Goal: Task Accomplishment & Management: Use online tool/utility

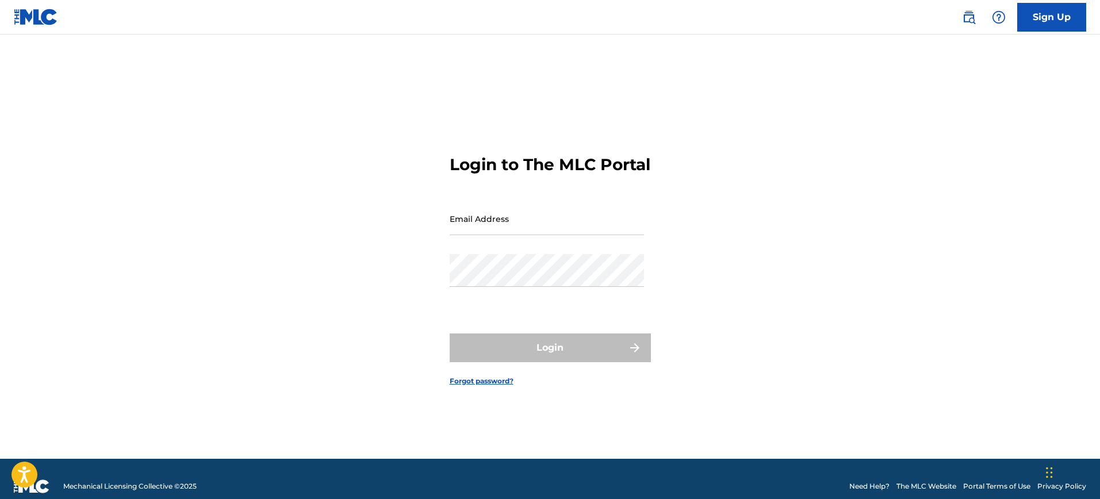
click at [472, 232] on input "Email Address" at bounding box center [547, 218] width 194 height 33
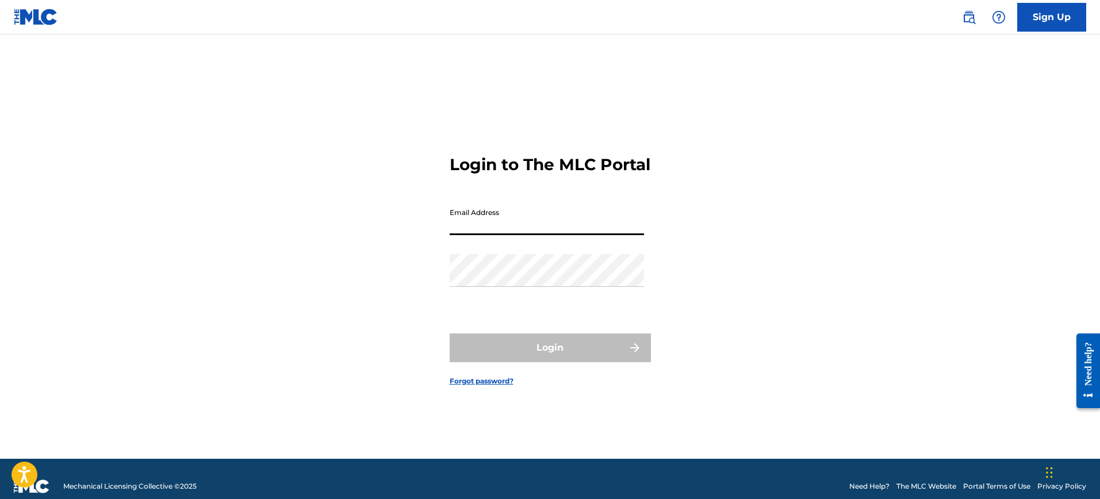
type input "[EMAIL_ADDRESS][DOMAIN_NAME]"
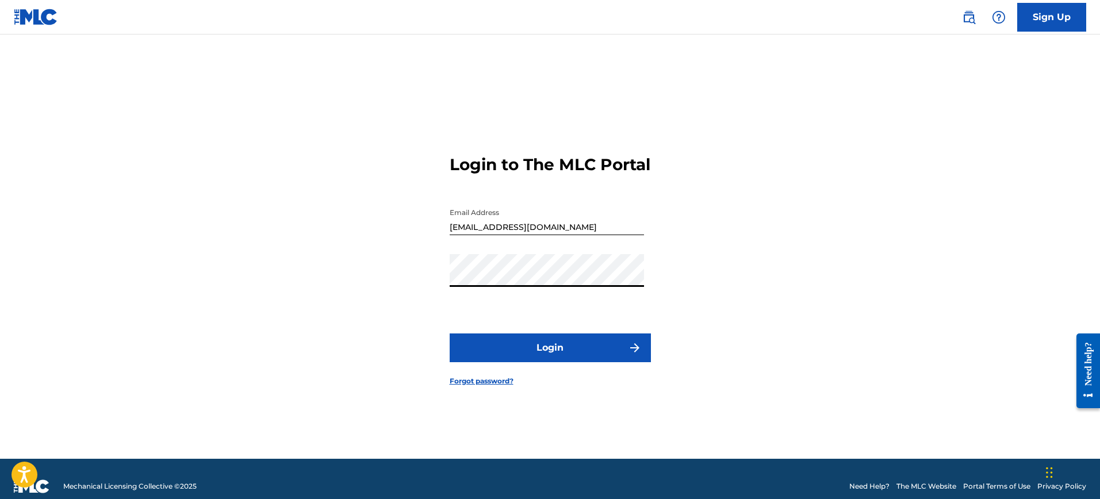
click at [527, 355] on button "Login" at bounding box center [550, 348] width 201 height 29
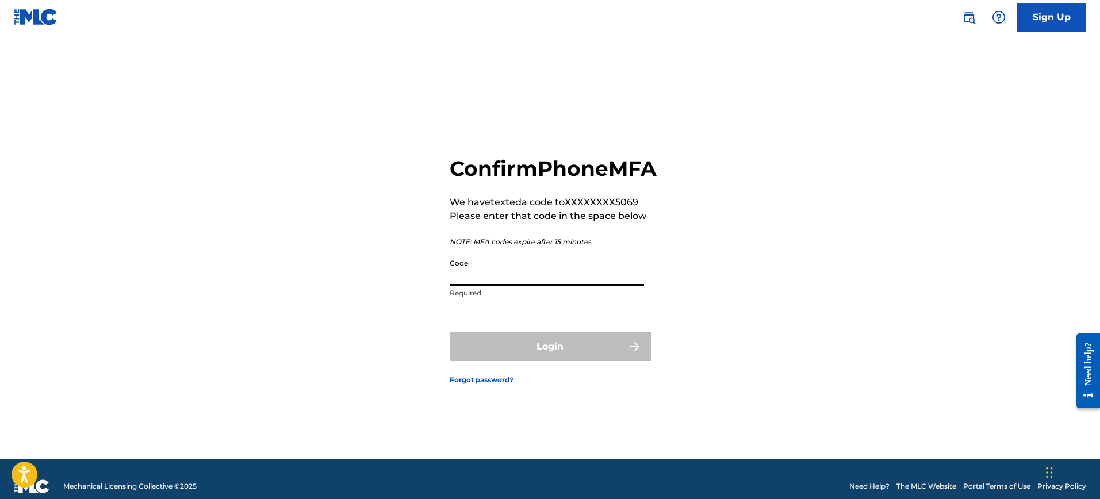
click at [513, 282] on input "Code" at bounding box center [547, 269] width 194 height 33
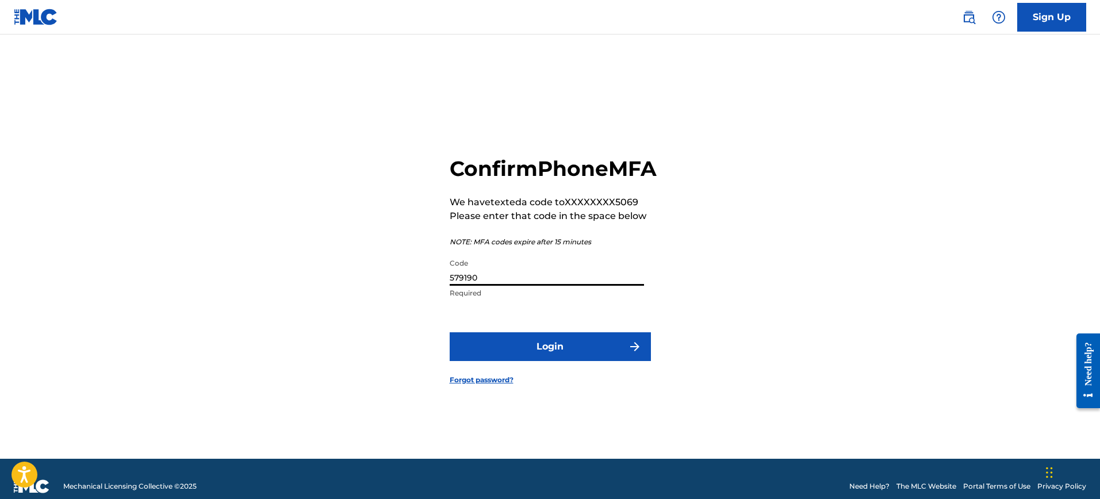
type input "579190"
click at [548, 361] on button "Login" at bounding box center [550, 346] width 201 height 29
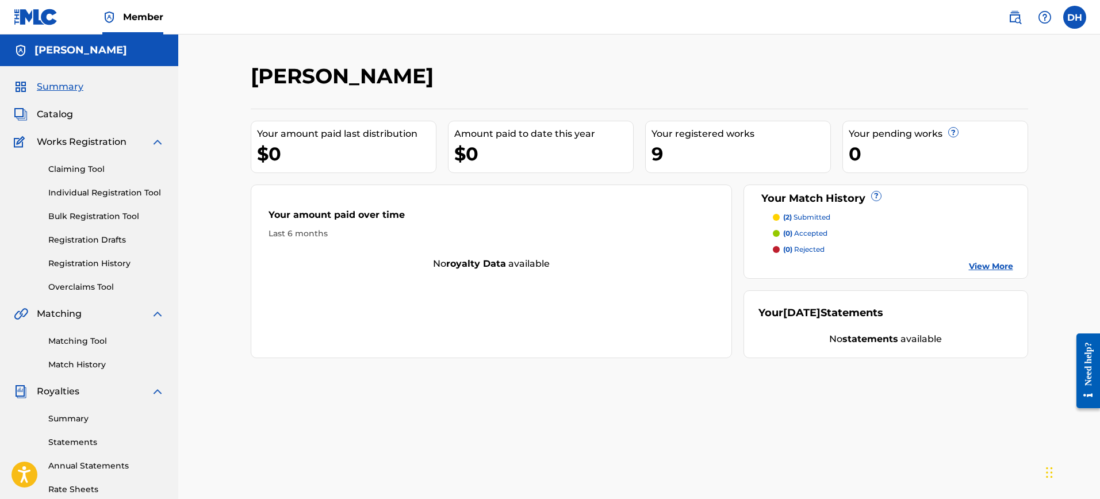
click at [90, 342] on link "Matching Tool" at bounding box center [106, 341] width 116 height 12
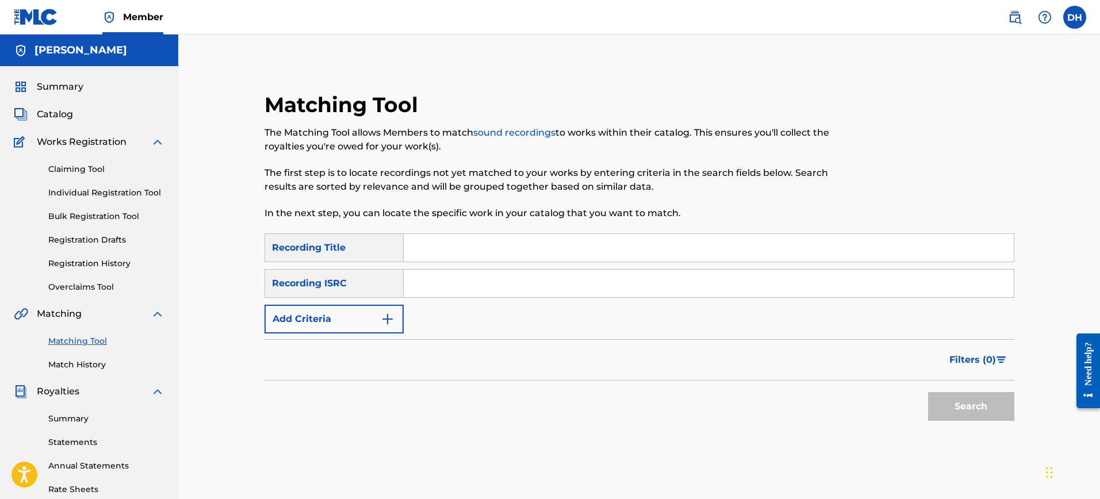
click at [81, 367] on link "Match History" at bounding box center [106, 365] width 116 height 12
